Goal: Complete application form: Complete application form

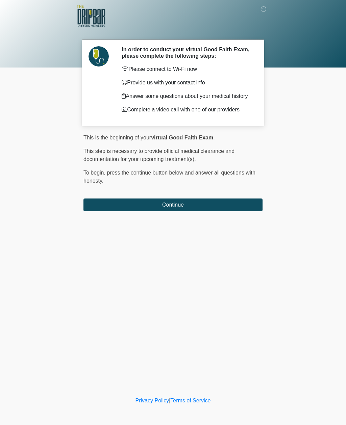
click at [246, 191] on div "This is the beginning of your virtual Good Faith Exam . ﻿﻿﻿﻿﻿﻿﻿﻿ This step is n…" at bounding box center [172, 162] width 179 height 57
click at [249, 209] on button "Continue" at bounding box center [172, 205] width 179 height 13
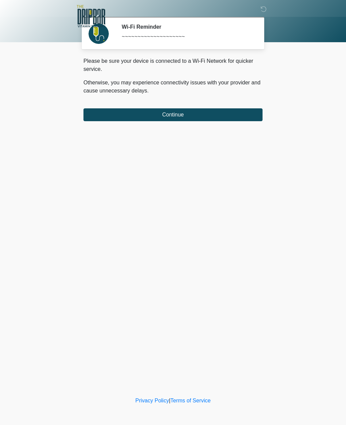
click at [212, 118] on button "Continue" at bounding box center [172, 114] width 179 height 13
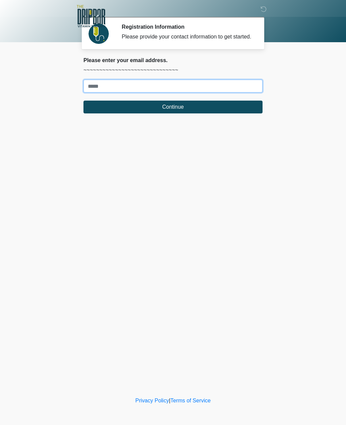
click at [212, 89] on input "Where should we email your treatment plan?" at bounding box center [172, 86] width 179 height 13
type input "**********"
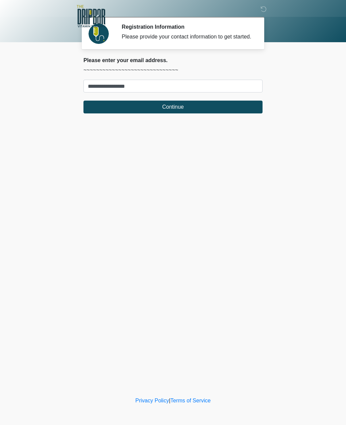
click at [246, 114] on button "Continue" at bounding box center [172, 107] width 179 height 13
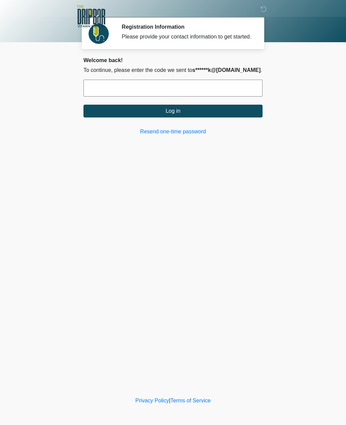
click at [188, 87] on input "text" at bounding box center [172, 88] width 179 height 17
type input "******"
click at [188, 114] on button "Log in" at bounding box center [172, 111] width 179 height 13
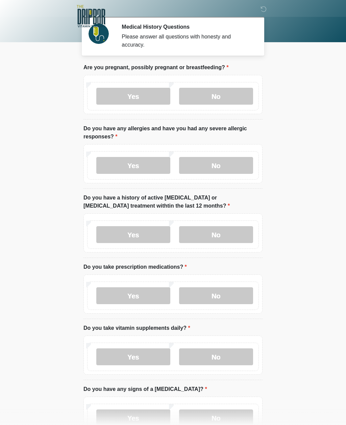
click at [222, 104] on label "No" at bounding box center [216, 96] width 74 height 17
click at [233, 172] on label "No" at bounding box center [216, 165] width 74 height 17
click at [231, 237] on label "No" at bounding box center [216, 234] width 74 height 17
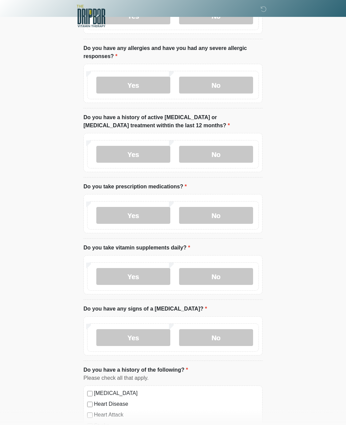
scroll to position [86, 0]
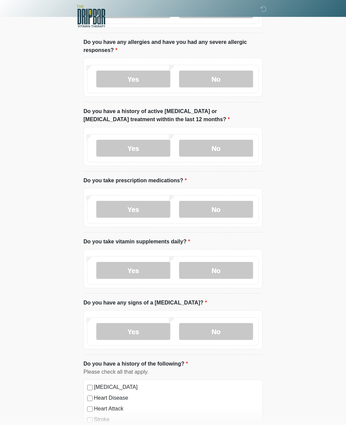
click at [155, 209] on label "Yes" at bounding box center [133, 209] width 74 height 17
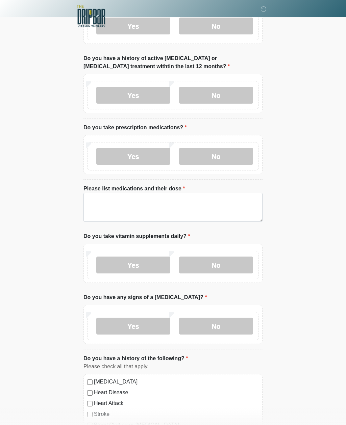
scroll to position [140, 0]
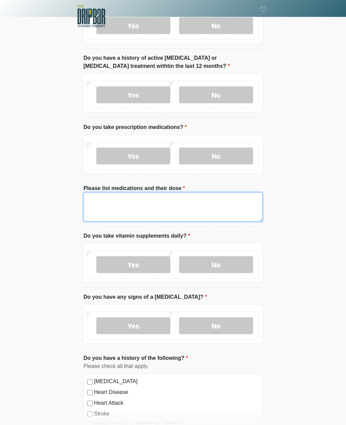
click at [220, 209] on textarea "Please list medications and their dose" at bounding box center [172, 207] width 179 height 29
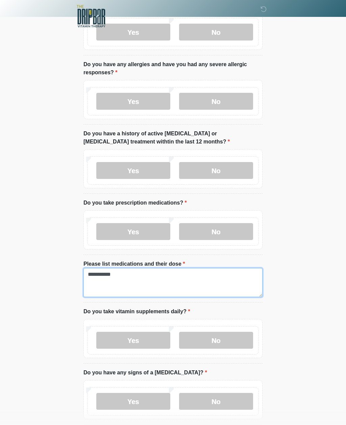
scroll to position [0, 0]
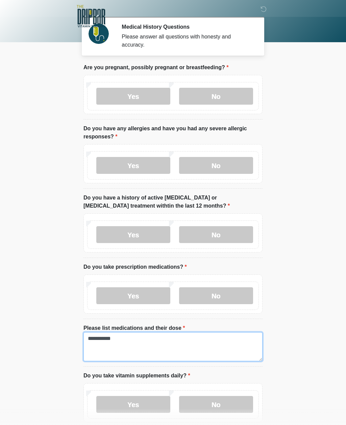
type textarea "**********"
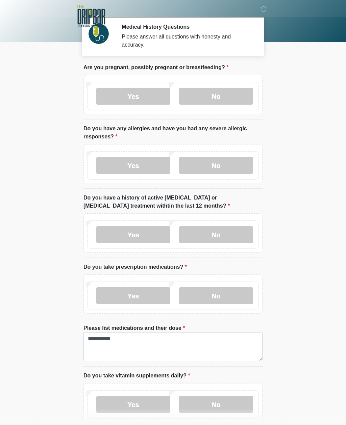
click at [262, 12] on icon at bounding box center [264, 9] width 6 height 6
